Goal: Communication & Community: Answer question/provide support

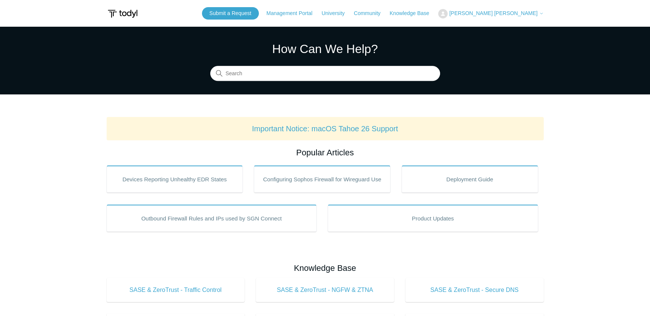
click at [516, 14] on span "[PERSON_NAME] [PERSON_NAME]" at bounding box center [493, 13] width 88 height 6
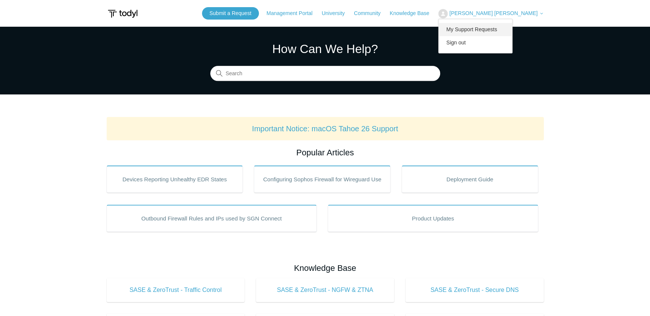
click at [512, 30] on link "My Support Requests" at bounding box center [474, 29] width 73 height 13
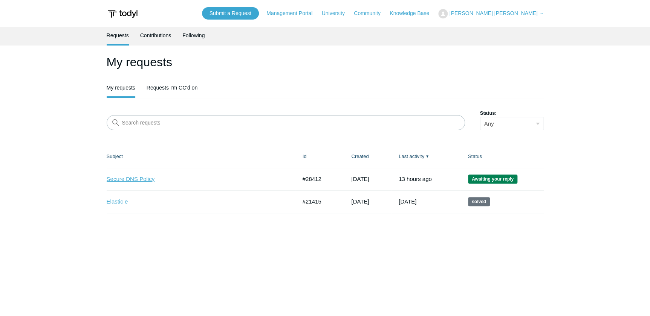
click at [141, 180] on link "Secure DNS Policy" at bounding box center [196, 179] width 179 height 9
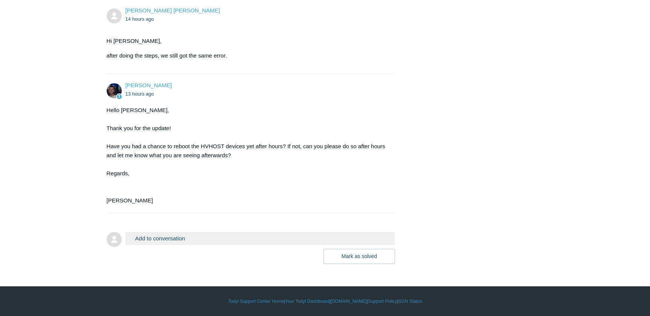
scroll to position [1863, 0]
click at [223, 243] on button "Add to conversation" at bounding box center [260, 238] width 270 height 13
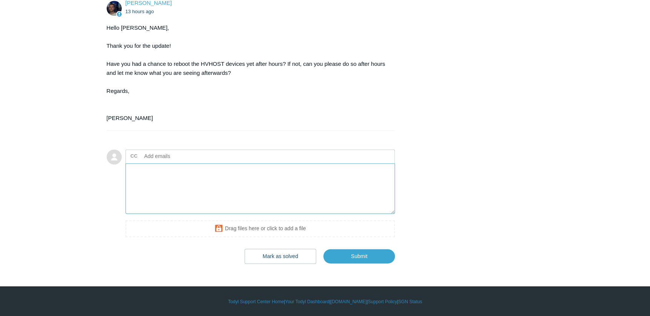
scroll to position [1932, 0]
click at [174, 202] on textarea "Add your reply" at bounding box center [260, 188] width 270 height 51
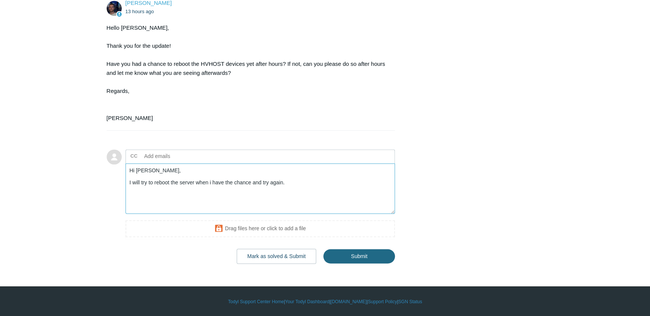
type textarea "Hi Connor, I will try to reboot the server when i have the chance and try again."
click at [346, 260] on input "Submit" at bounding box center [359, 256] width 72 height 15
